Goal: Task Accomplishment & Management: Use online tool/utility

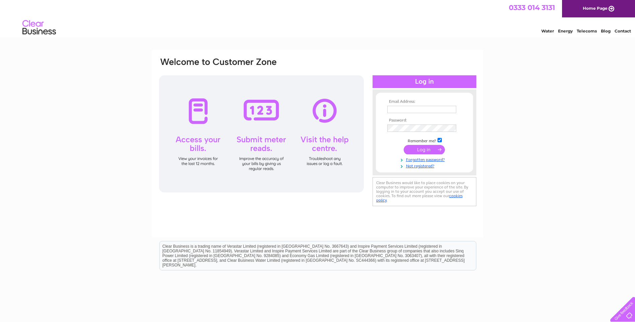
type input "[EMAIL_ADDRESS][DOMAIN_NAME]"
click at [417, 152] on input "submit" at bounding box center [424, 149] width 41 height 9
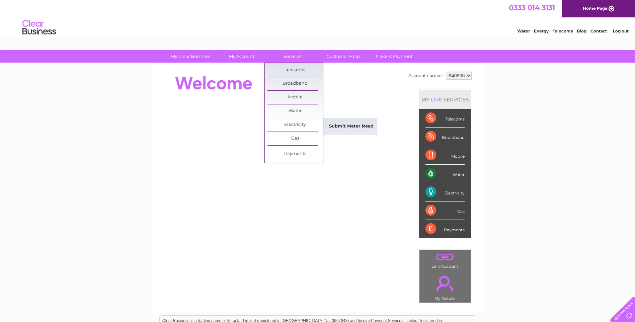
click at [331, 123] on link "Submit Meter Read" at bounding box center [351, 126] width 55 height 13
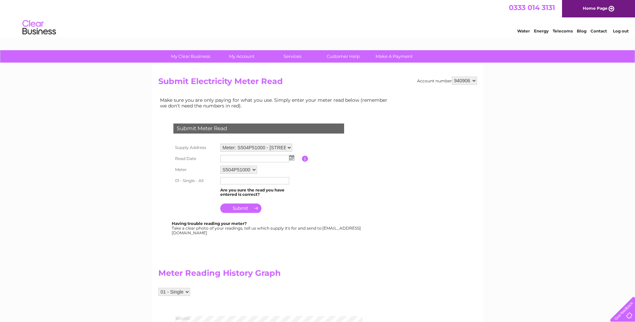
click at [242, 159] on input "text" at bounding box center [254, 158] width 69 height 7
click at [291, 158] on img at bounding box center [292, 157] width 5 height 5
click at [260, 184] on link "1" at bounding box center [258, 187] width 11 height 7
type input "[DATE]"
click at [228, 180] on input "text" at bounding box center [254, 180] width 69 height 7
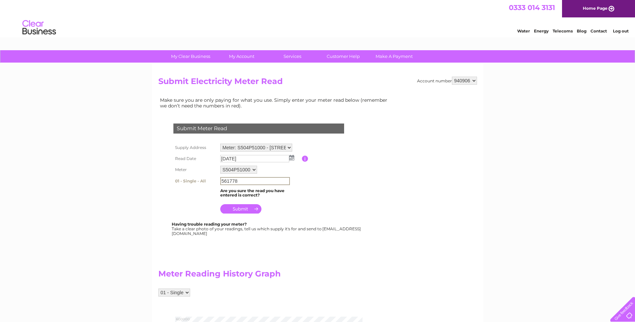
type input "561778"
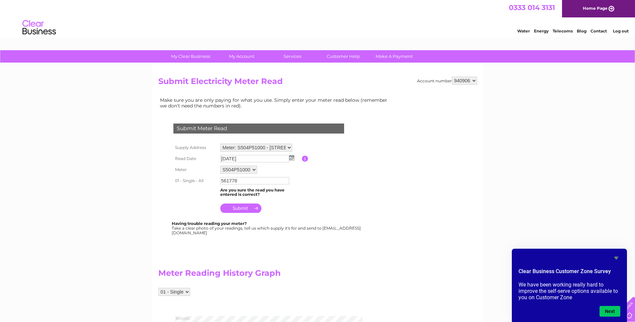
click at [232, 206] on input "submit" at bounding box center [240, 208] width 41 height 9
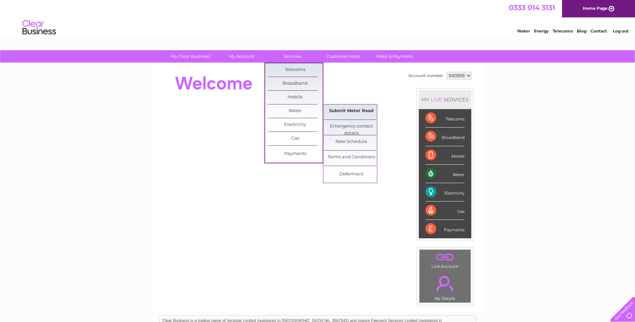
click at [355, 111] on link "Submit Meter Read" at bounding box center [351, 111] width 55 height 13
